Goal: Information Seeking & Learning: Learn about a topic

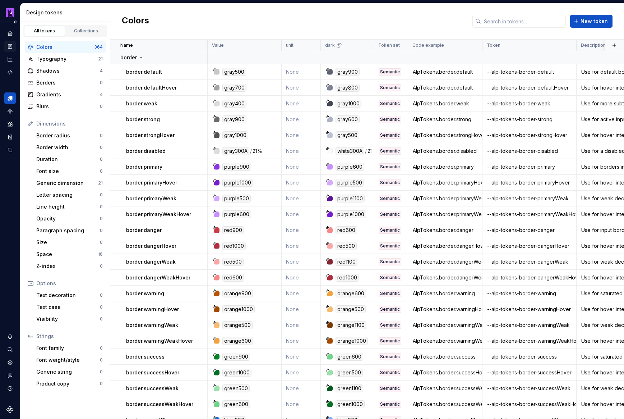
click at [13, 48] on div "Documentation" at bounding box center [9, 46] width 11 height 11
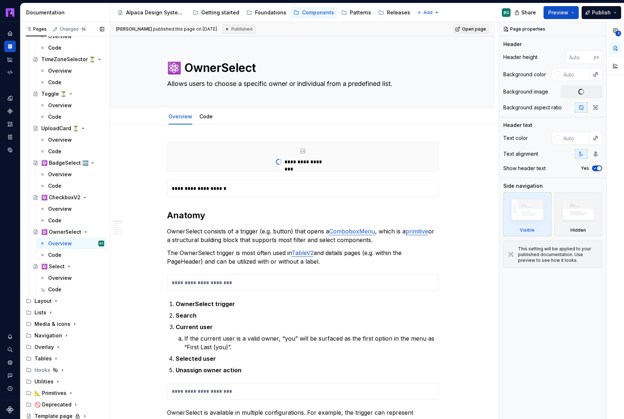
scroll to position [471, 0]
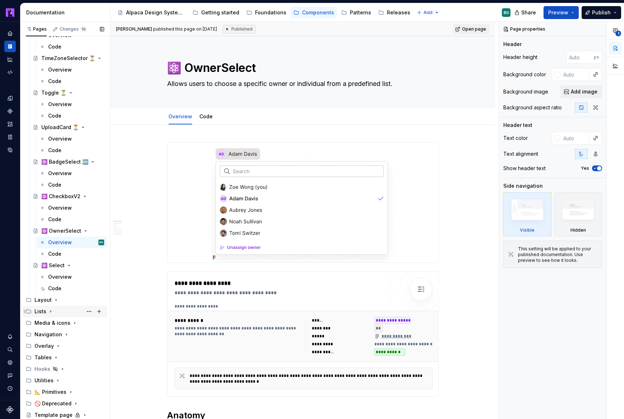
click at [52, 309] on icon "Page tree" at bounding box center [51, 311] width 6 height 6
click at [55, 358] on icon "Page tree" at bounding box center [56, 357] width 6 height 6
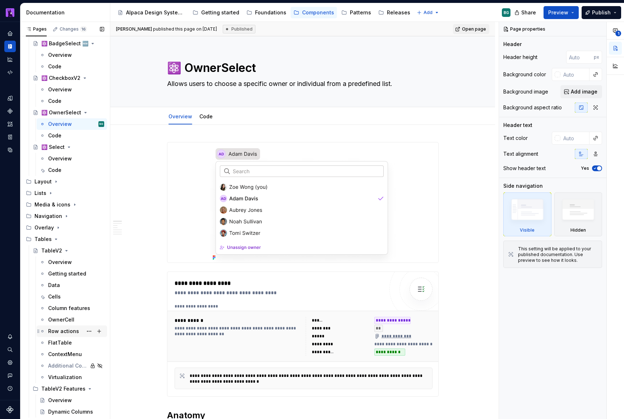
scroll to position [621, 0]
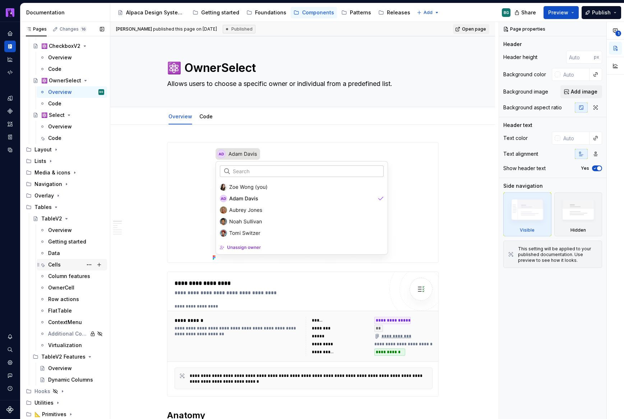
click at [57, 266] on div "Cells" at bounding box center [54, 264] width 13 height 7
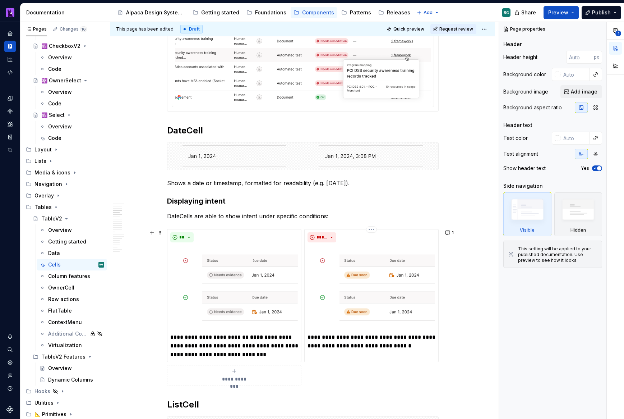
scroll to position [511, 0]
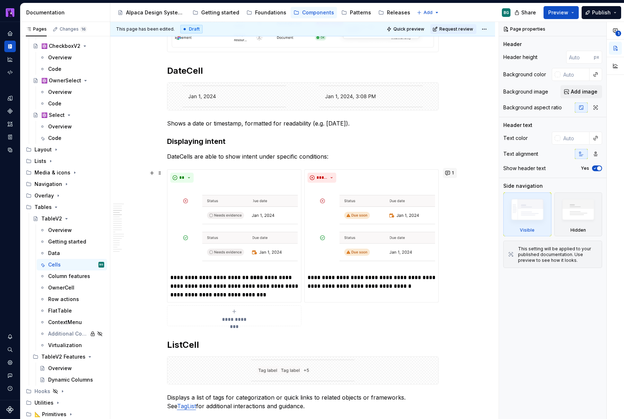
click at [449, 174] on button "1" at bounding box center [450, 173] width 14 height 10
type textarea "*"
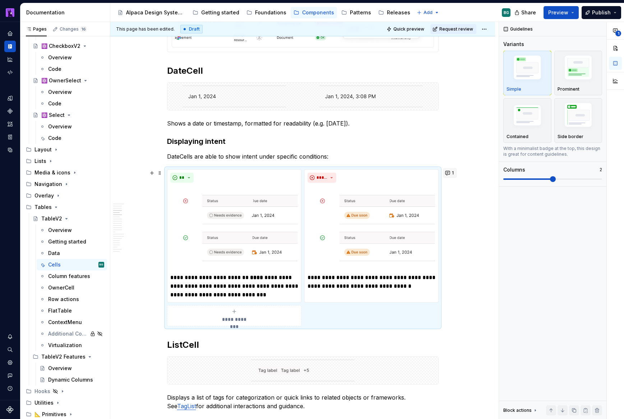
click at [455, 174] on button "1" at bounding box center [450, 173] width 14 height 10
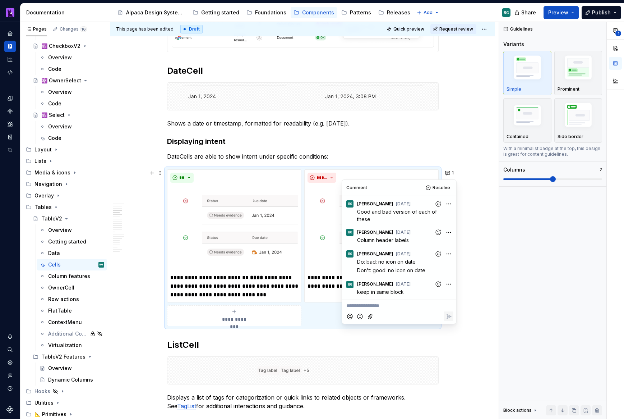
click at [393, 305] on p "**********" at bounding box center [399, 306] width 106 height 8
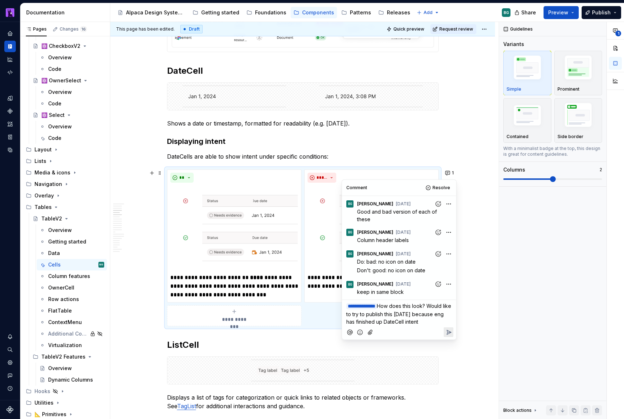
scroll to position [33, 0]
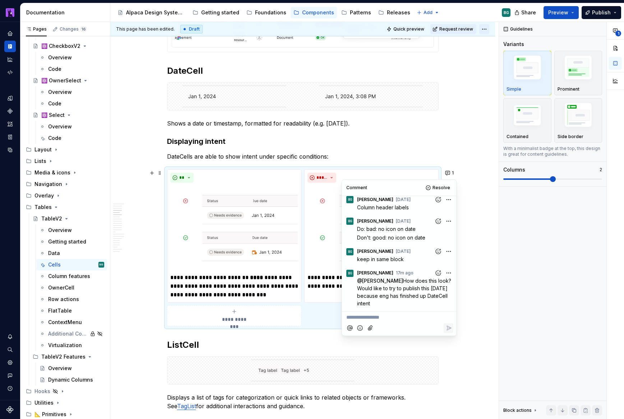
click at [485, 29] on html "Alpaca BG Design system data Documentation Accessibility guide for tree Page tr…" at bounding box center [312, 209] width 624 height 419
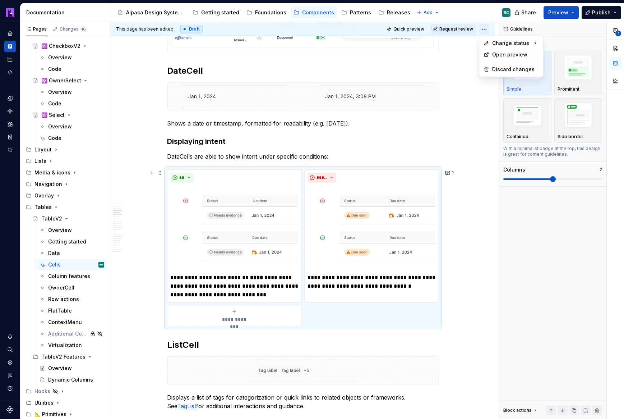
click at [485, 29] on html "Alpaca BG Design system data Documentation Accessibility guide for tree Page tr…" at bounding box center [312, 209] width 624 height 419
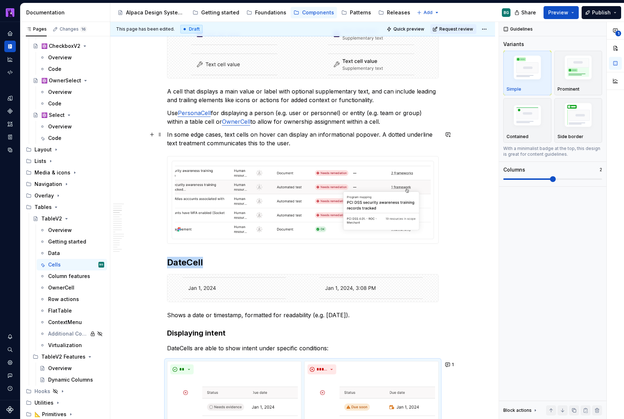
click at [385, 131] on p "In some edge cases, text cells on hover can display an informational popover. A…" at bounding box center [303, 138] width 272 height 17
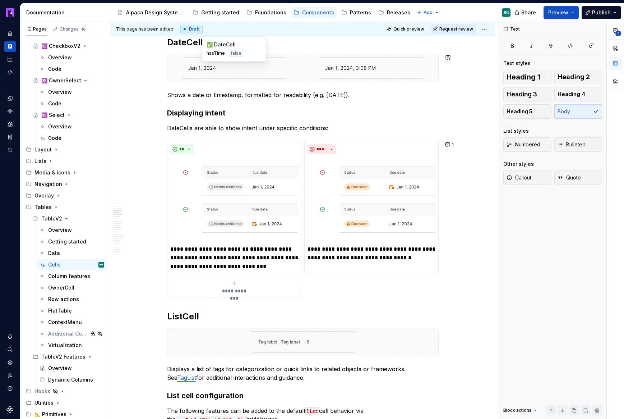
scroll to position [536, 0]
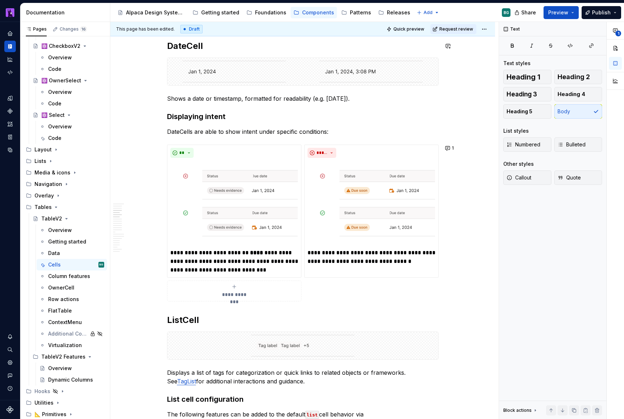
type textarea "*"
